Goal: Find specific page/section: Find specific page/section

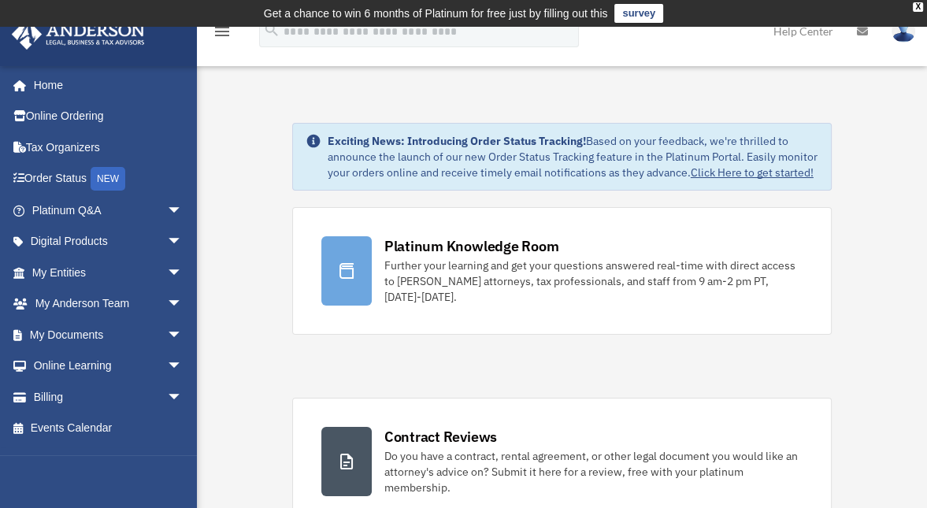
click at [110, 308] on link "My [PERSON_NAME] Team arrow_drop_down" at bounding box center [108, 304] width 195 height 32
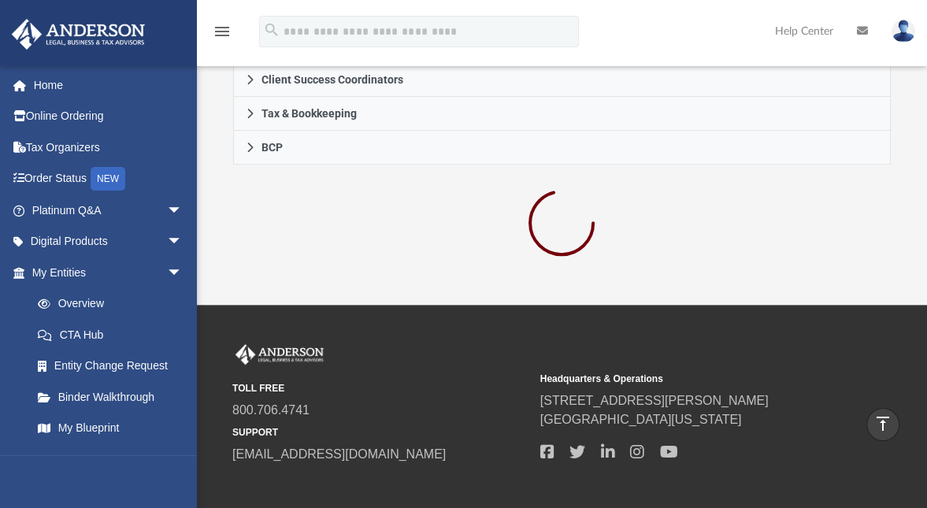
scroll to position [630, 0]
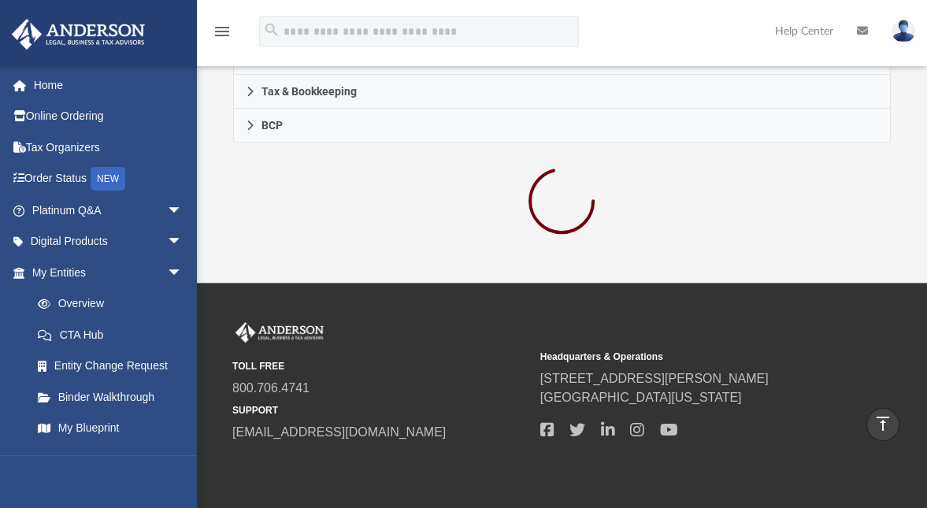
click at [848, 219] on div at bounding box center [561, 203] width 657 height 84
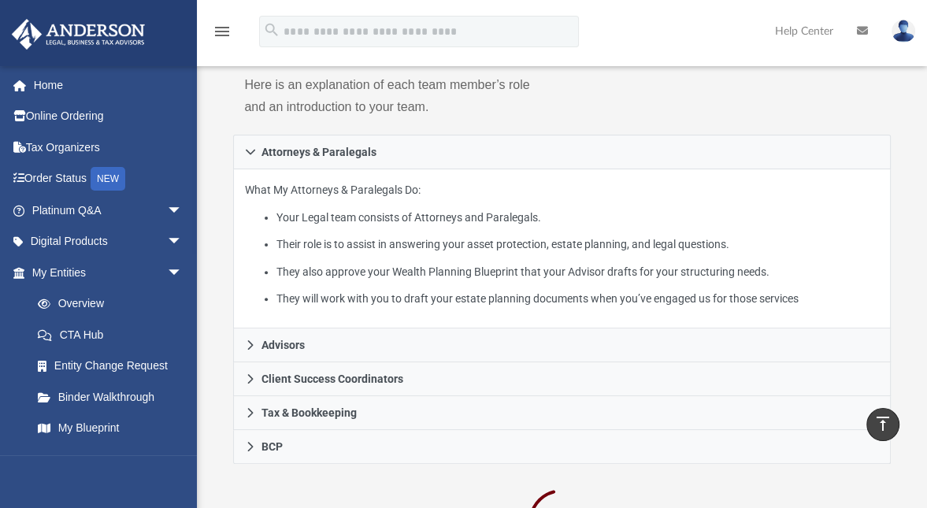
scroll to position [210, 0]
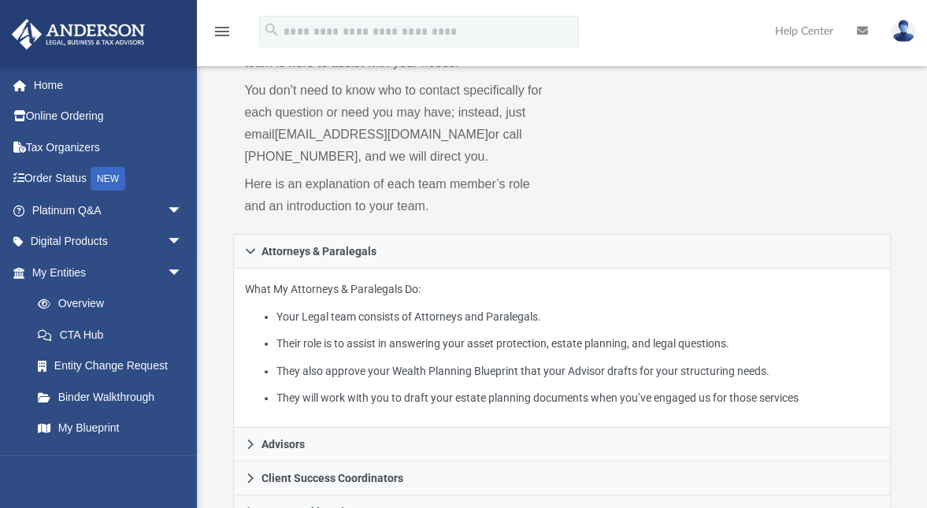
click at [873, 218] on div "Who is on my team and who will I work with: While a client of [PERSON_NAME] you…" at bounding box center [561, 69] width 657 height 330
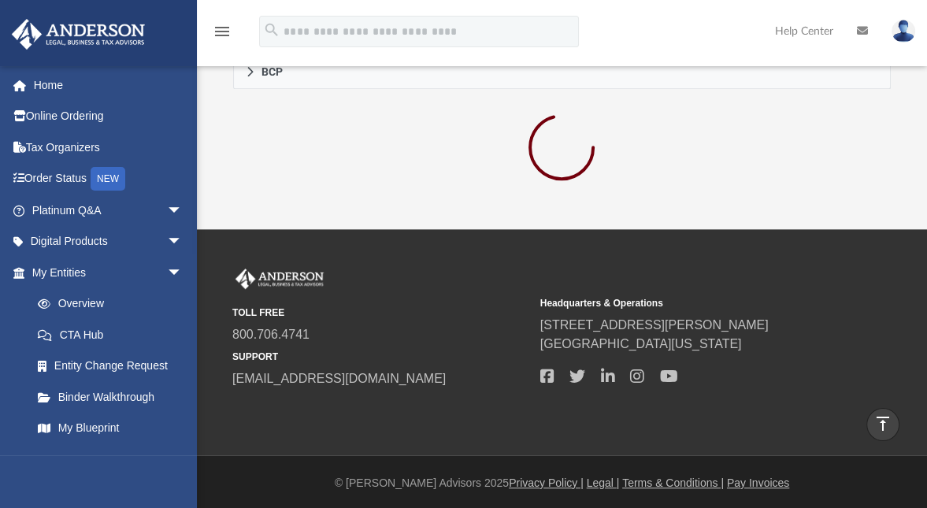
scroll to position [685, 0]
